Goal: Task Accomplishment & Management: Manage account settings

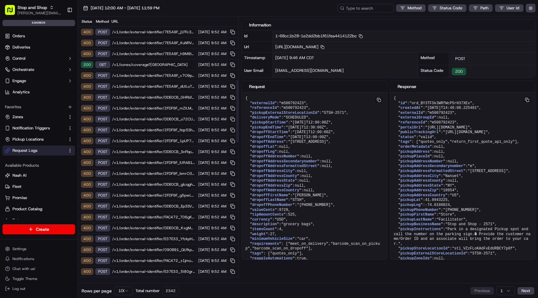
scroll to position [267, 0]
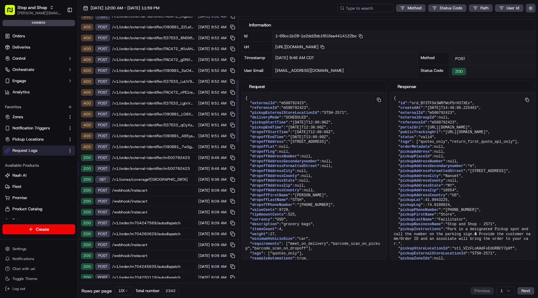
click at [166, 175] on div "200 GET /v1/zones/coverage?[GEOGRAPHIC_DATA] [DATE] 9:36 AM" at bounding box center [158, 179] width 161 height 11
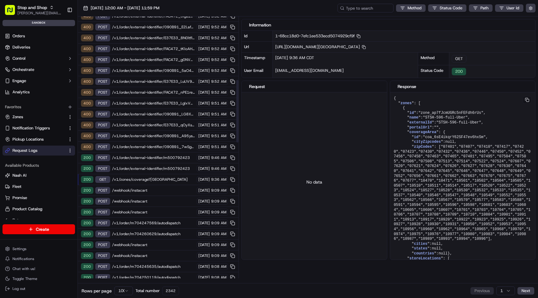
click at [168, 159] on span "/v1/order/external-identifier/m500792423" at bounding box center [153, 157] width 83 height 5
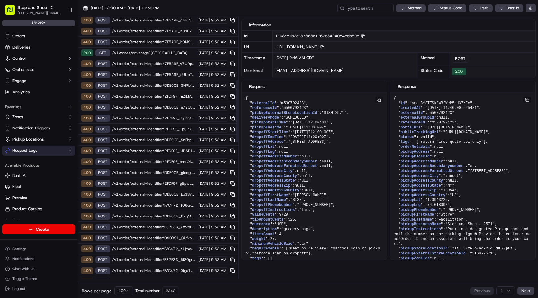
scroll to position [0, 0]
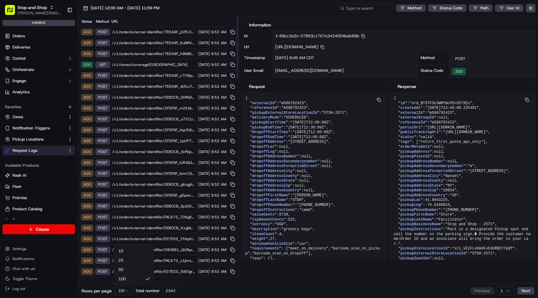
click at [126, 292] on html "Stop and Shop alina.isaeva@adusa.com Toggle Sidebar sandbox Orders Deliveries C…" at bounding box center [269, 149] width 538 height 298
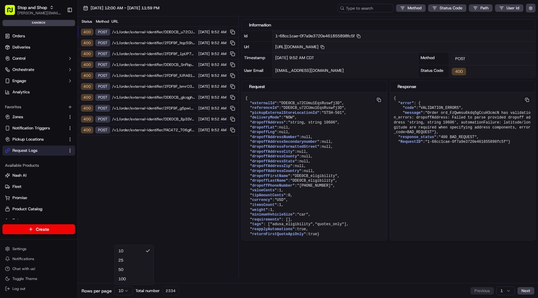
click at [126, 293] on html "Stop and Shop alina.isaeva@adusa.com Toggle Sidebar sandbox Orders Deliveries C…" at bounding box center [269, 149] width 538 height 298
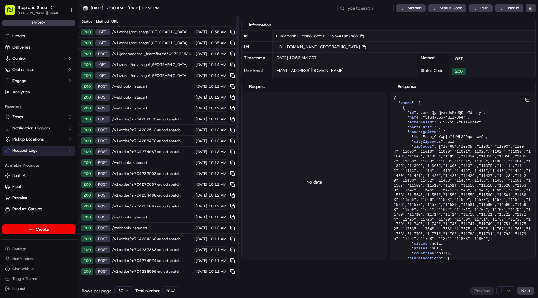
click at [162, 31] on span "/v1/zones/coverage?latitude=40.8931219&longitude=-73.3812718" at bounding box center [152, 32] width 80 height 5
click at [146, 45] on div "200 GET /v1/zones/coverage?latitude=41.1007391&longitude=-74.1256208 09/18/2025…" at bounding box center [158, 43] width 161 height 11
click at [146, 52] on span "/v1/jobs/external_identifier/m500792283/cancel" at bounding box center [152, 53] width 80 height 5
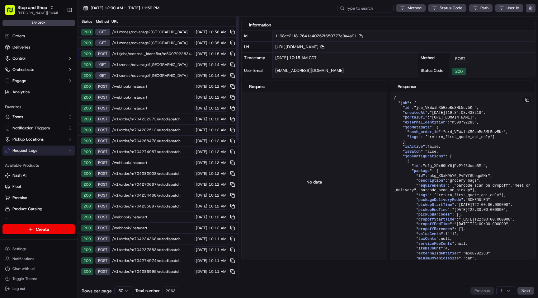
click at [150, 66] on span "/v1/zones/coverage?latitude=41.6352809&longitude=-72.3625232" at bounding box center [152, 64] width 80 height 5
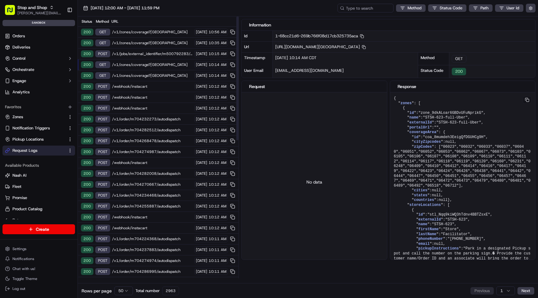
click at [126, 291] on html "Stop and Shop alina.isaeva@adusa.com Toggle Sidebar sandbox Orders Deliveries C…" at bounding box center [269, 149] width 538 height 298
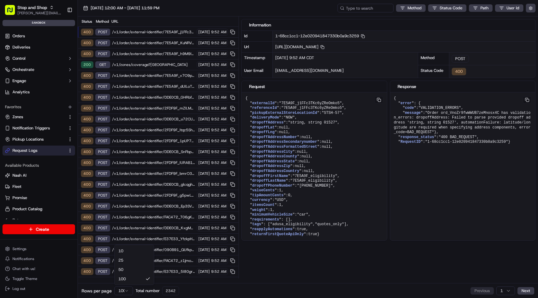
click at [128, 291] on html "Stop and Shop alina.isaeva@adusa.com Toggle Sidebar sandbox Orders Deliveries C…" at bounding box center [269, 149] width 538 height 298
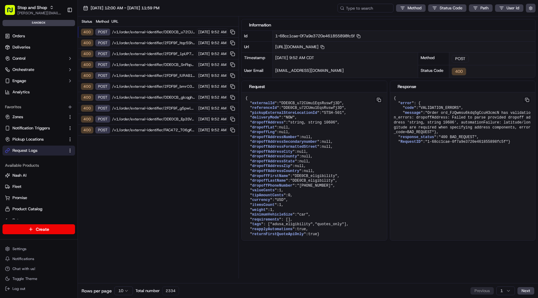
click at [124, 292] on html "Stop and Shop alina.isaeva@adusa.com Toggle Sidebar sandbox Orders Deliveries C…" at bounding box center [269, 149] width 538 height 298
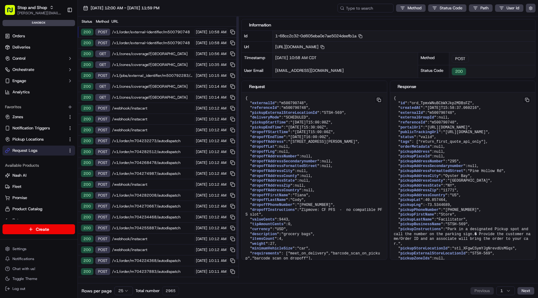
click at [164, 55] on span "/v1/zones/coverage?latitude=40.8931219&longitude=-73.3812718" at bounding box center [152, 53] width 80 height 5
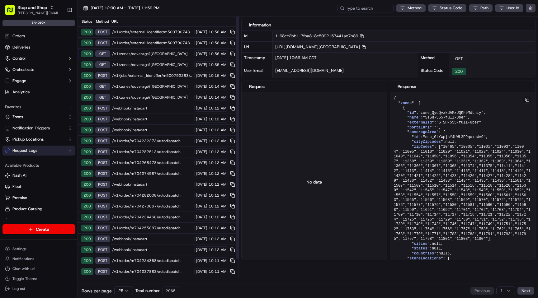
click at [220, 6] on div "09/18/2025 12:00 AM - 09/18/2025 11:59 PM Method Status Code Path User Id" at bounding box center [308, 8] width 460 height 17
click at [48, 12] on span "alina.isaeva@adusa.com" at bounding box center [39, 13] width 45 height 5
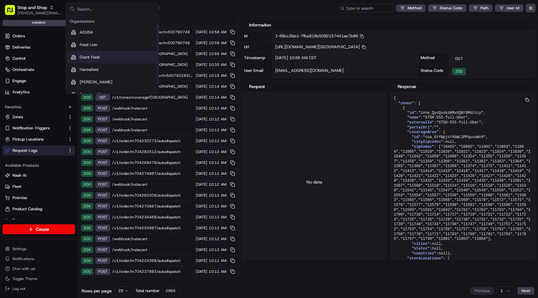
scroll to position [21, 0]
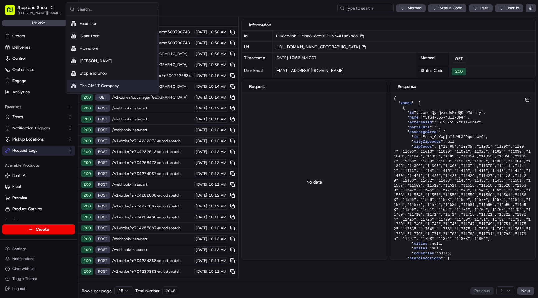
click at [105, 86] on span "The GIANT Company" at bounding box center [99, 86] width 39 height 6
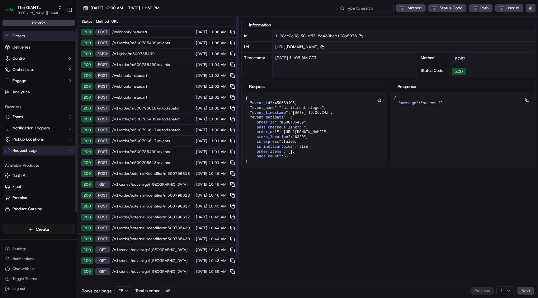
click at [41, 36] on link "Orders" at bounding box center [38, 36] width 73 height 10
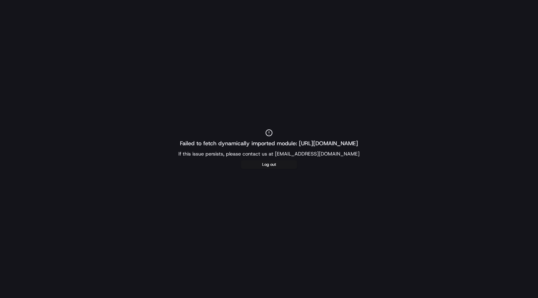
click at [45, 47] on div "Failed to fetch dynamically imported module: https://portal.sandbox.usenash.com…" at bounding box center [269, 149] width 538 height 298
click at [266, 159] on div "Failed to fetch dynamically imported module: https://portal.sandbox.usenash.com…" at bounding box center [269, 149] width 538 height 40
click at [266, 168] on button "Log out" at bounding box center [269, 164] width 56 height 9
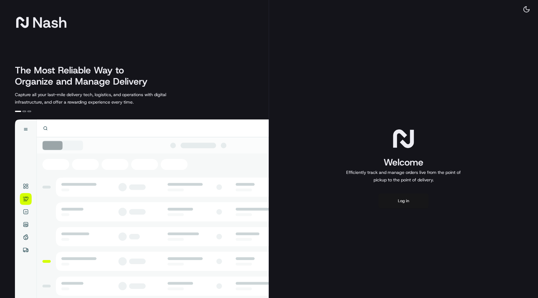
click at [408, 206] on button "Log in" at bounding box center [404, 201] width 50 height 15
